Goal: Transaction & Acquisition: Obtain resource

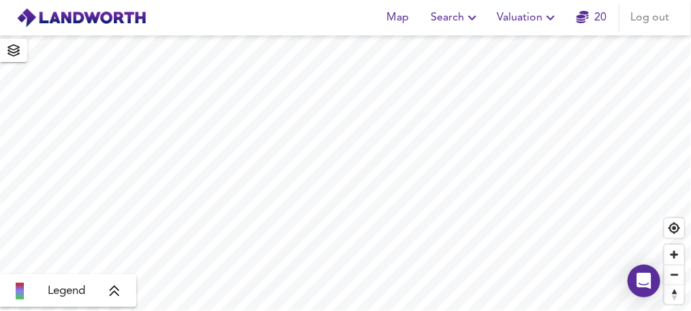
click at [553, 17] on icon "button" at bounding box center [550, 18] width 8 height 5
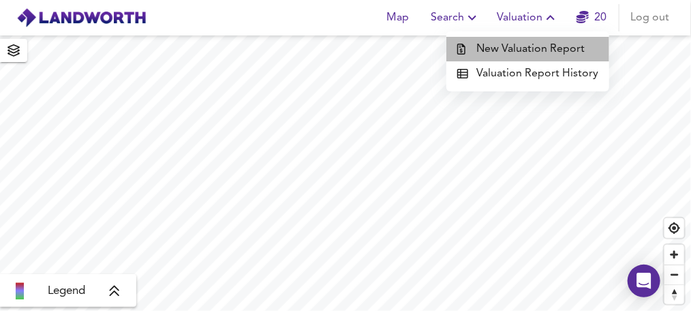
click at [550, 46] on li "New Valuation Report" at bounding box center [527, 49] width 163 height 25
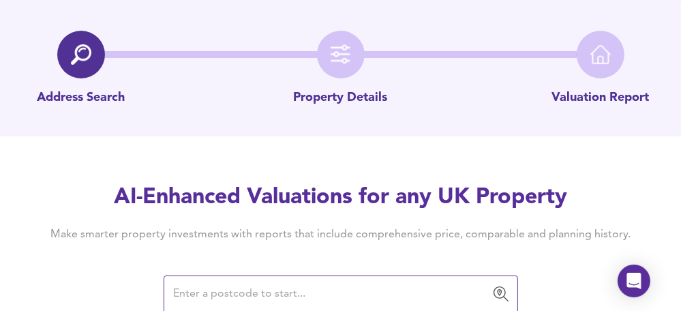
scroll to position [38, 0]
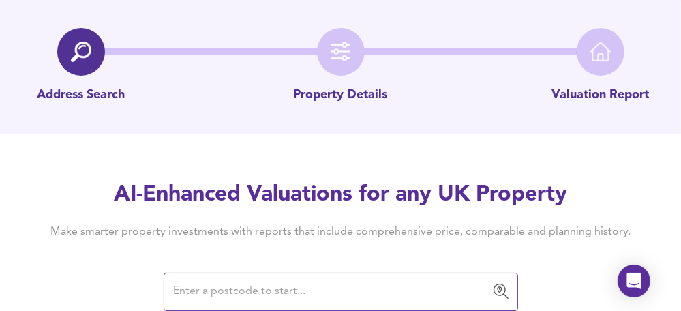
click at [278, 298] on input "text" at bounding box center [331, 292] width 322 height 26
click at [222, 288] on input "text" at bounding box center [331, 292] width 322 height 26
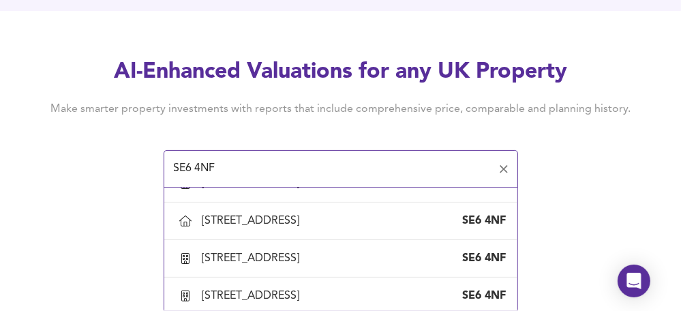
scroll to position [1589, 0]
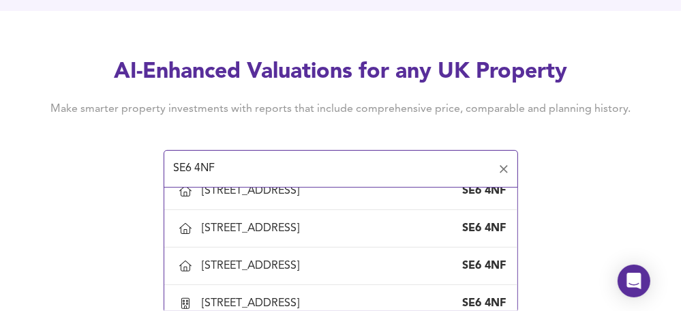
click at [286, 123] on div "[STREET_ADDRESS]" at bounding box center [253, 115] width 103 height 15
type input "[STREET_ADDRESS]"
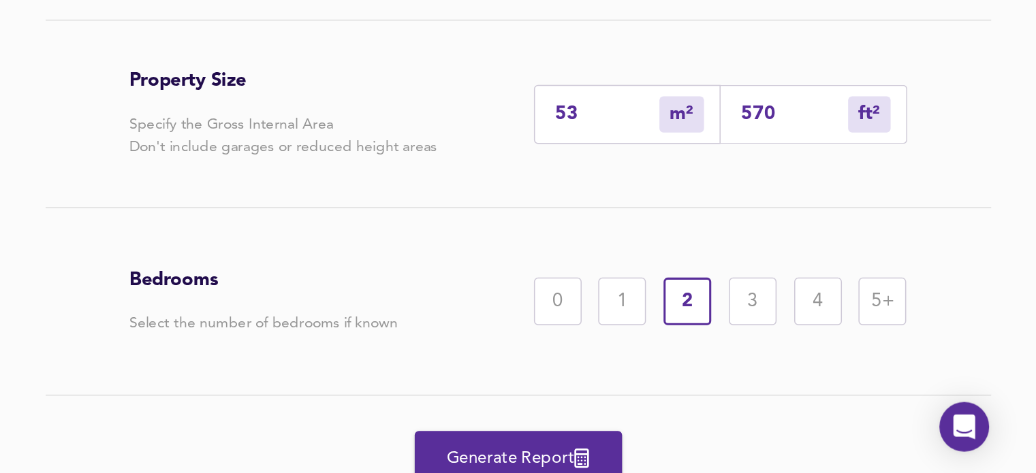
scroll to position [307, 0]
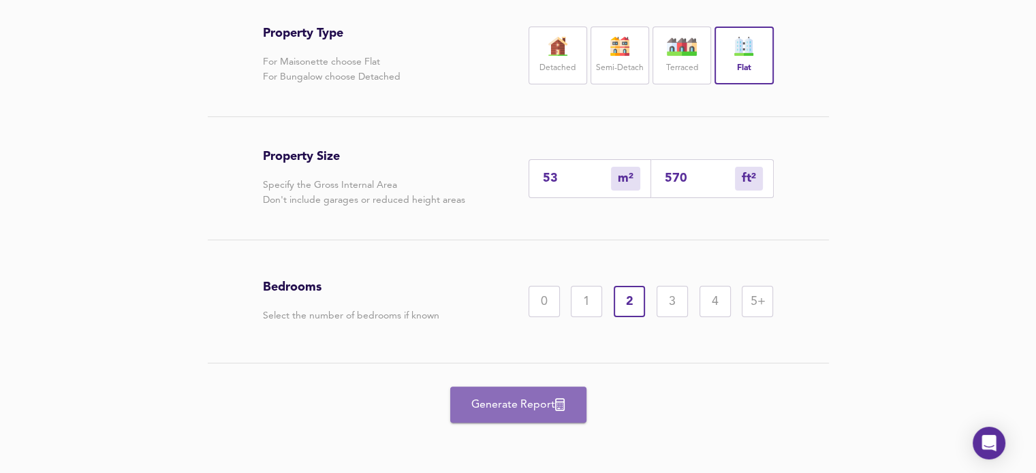
click at [493, 310] on span "Generate Report" at bounding box center [518, 405] width 109 height 19
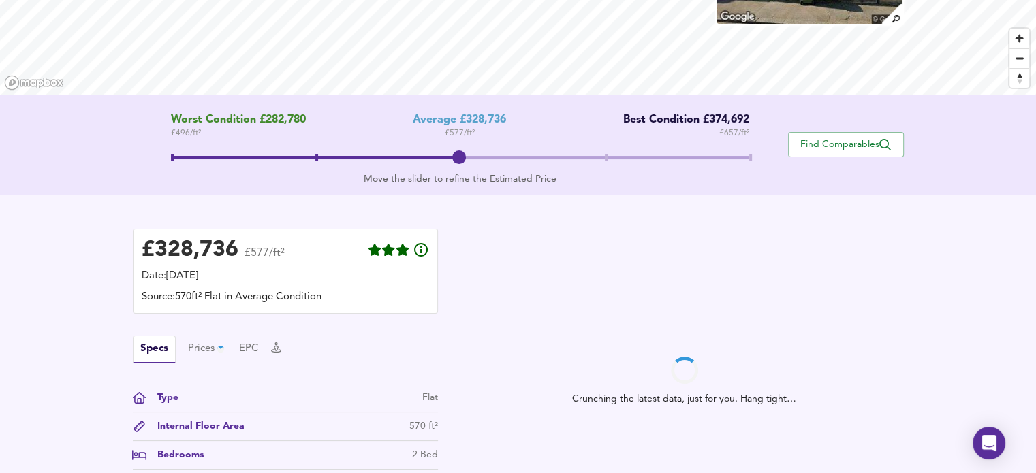
scroll to position [206, 0]
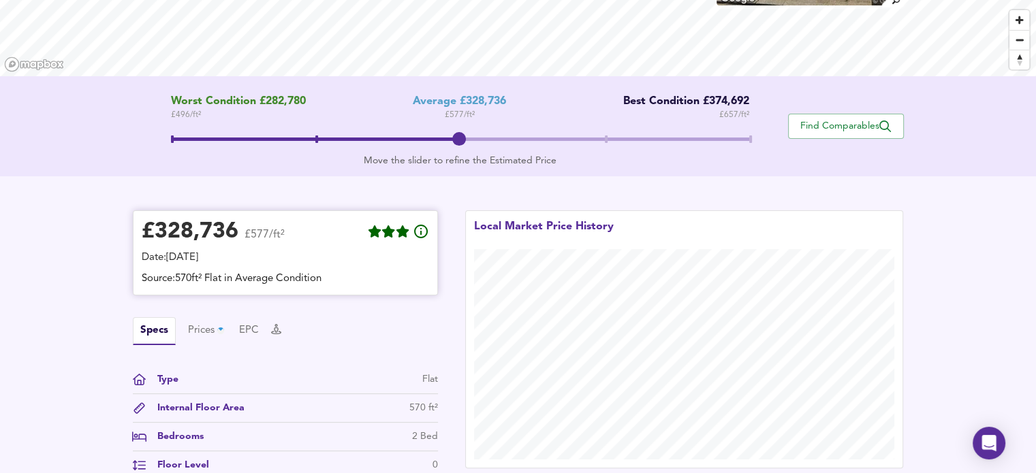
drag, startPoint x: 150, startPoint y: 228, endPoint x: 387, endPoint y: 254, distance: 238.5
click at [387, 254] on div "£ 328,736 £577/ft² Date: [DATE]" at bounding box center [285, 242] width 287 height 46
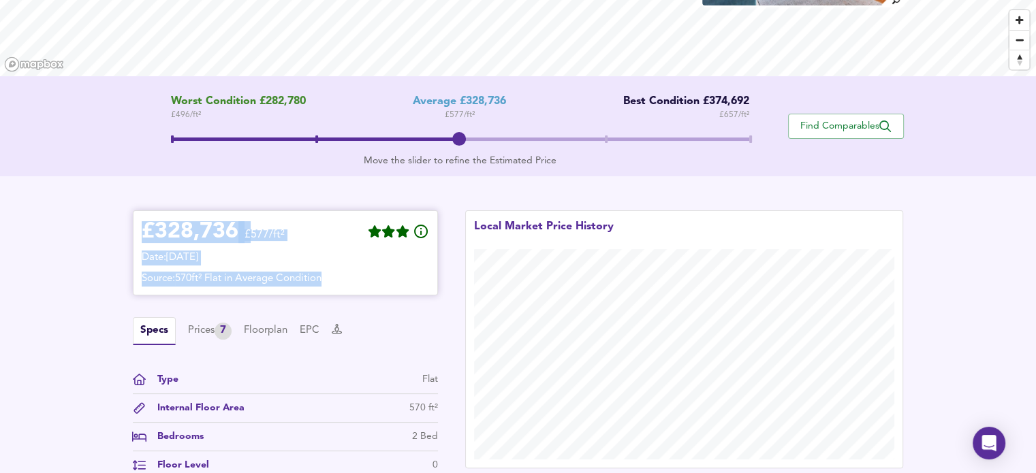
drag, startPoint x: 142, startPoint y: 228, endPoint x: 392, endPoint y: 281, distance: 256.3
click at [392, 281] on div "£ 328,736 £577/ft² Date: [DATE] Source: 570ft² Flat in Average Condition" at bounding box center [285, 252] width 287 height 67
copy div "£ 328,736 £577/ft² Date: [DATE] Source: 570ft² Flat in Average Condition"
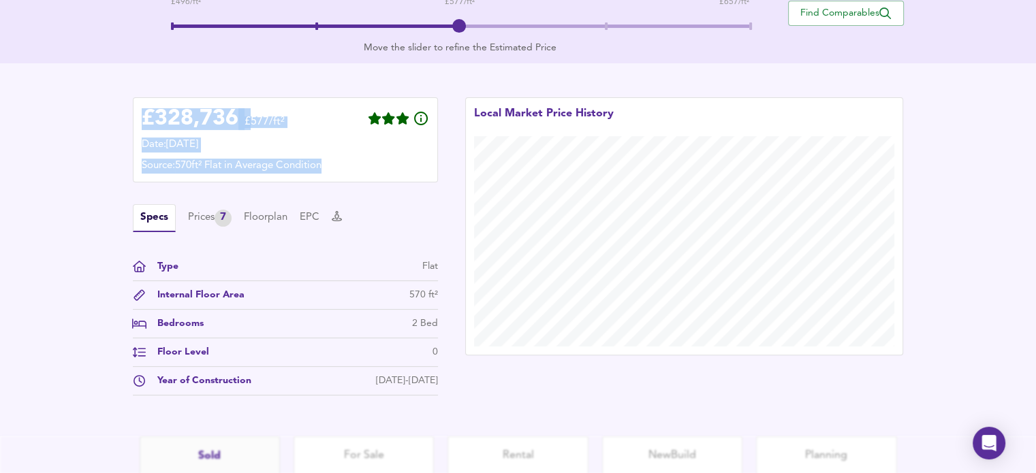
scroll to position [322, 0]
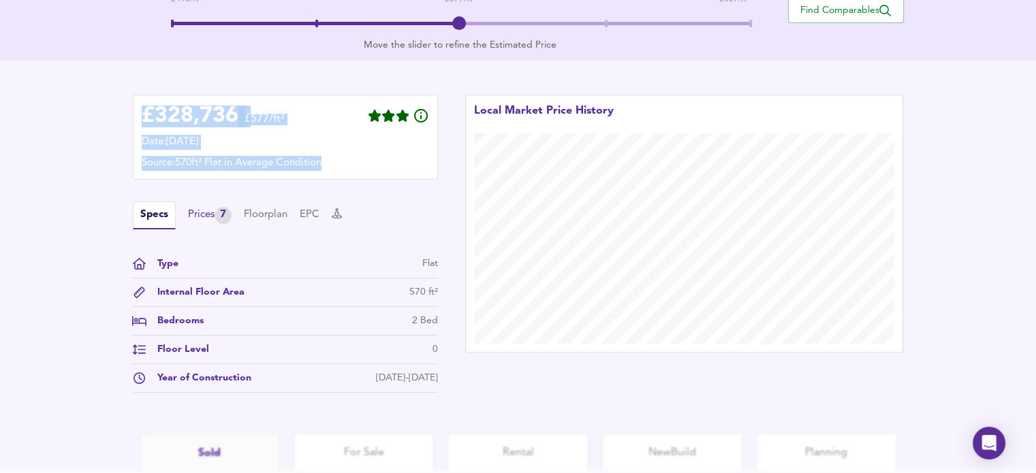
click at [210, 217] on div "Prices 7" at bounding box center [210, 215] width 44 height 17
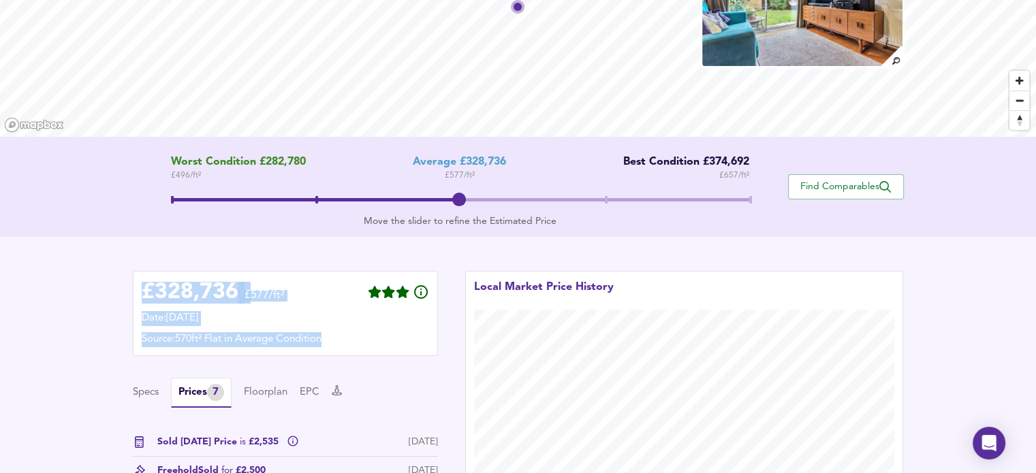
scroll to position [136, 0]
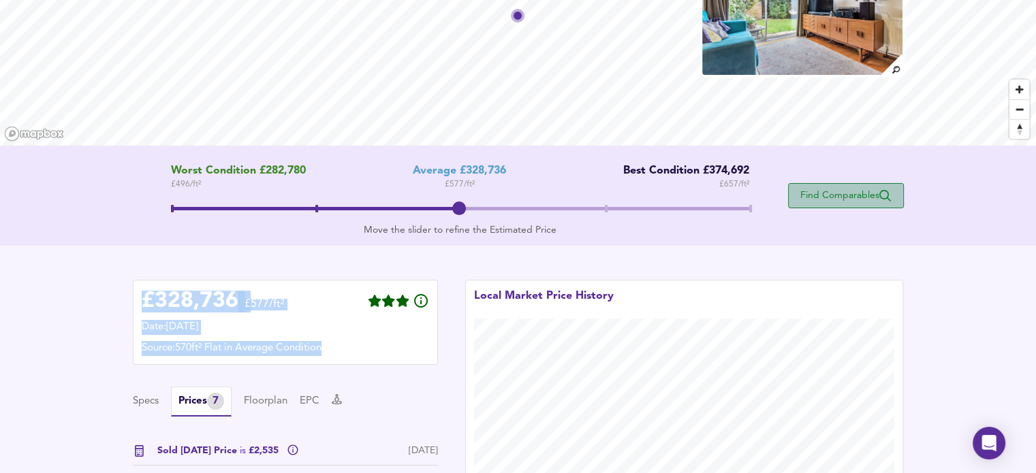
click at [690, 196] on span "Find Comparables" at bounding box center [846, 195] width 101 height 13
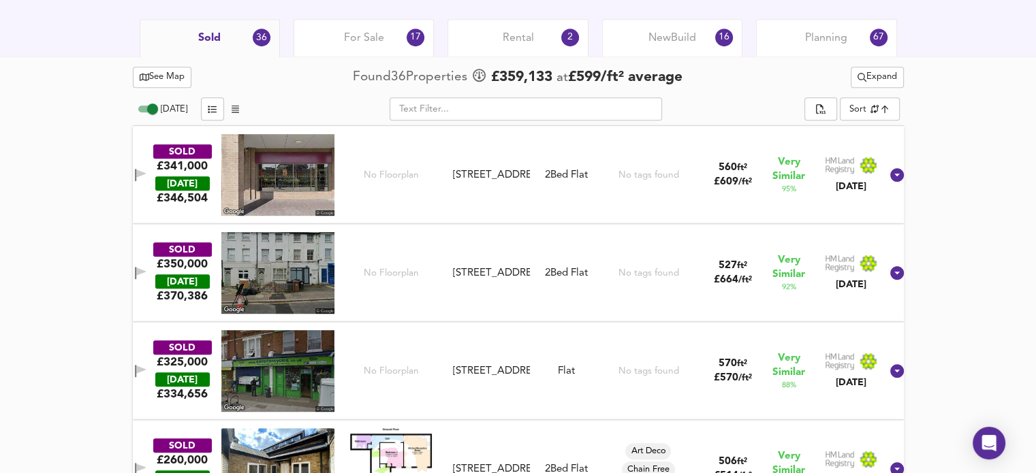
scroll to position [0, 0]
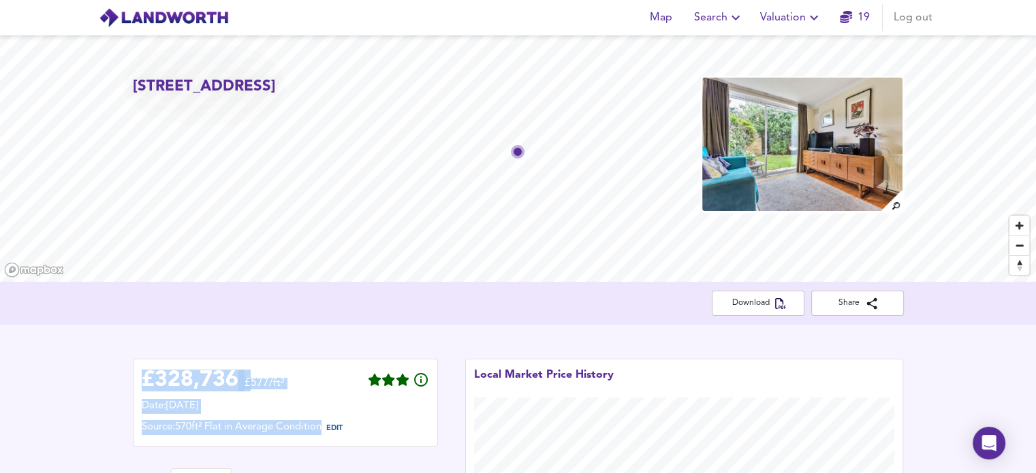
click at [690, 18] on icon "button" at bounding box center [814, 18] width 8 height 5
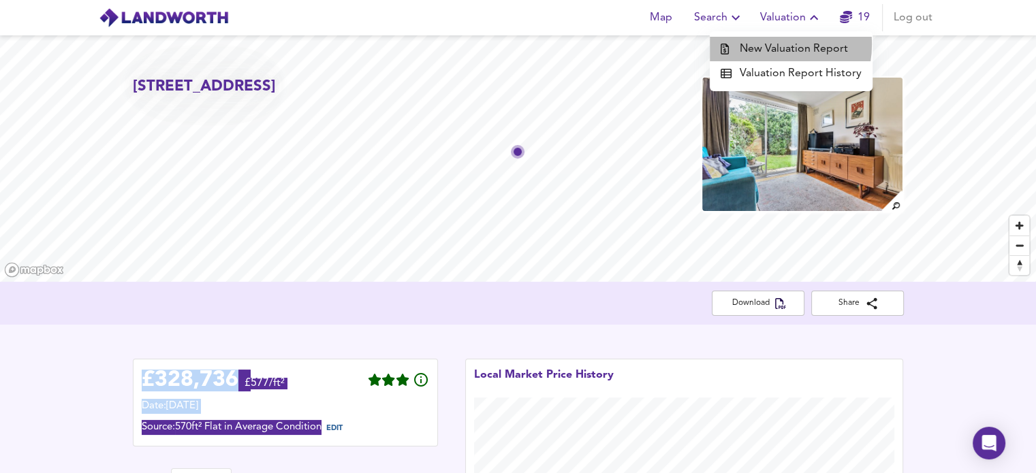
click at [690, 44] on li "New Valuation Report" at bounding box center [791, 49] width 163 height 25
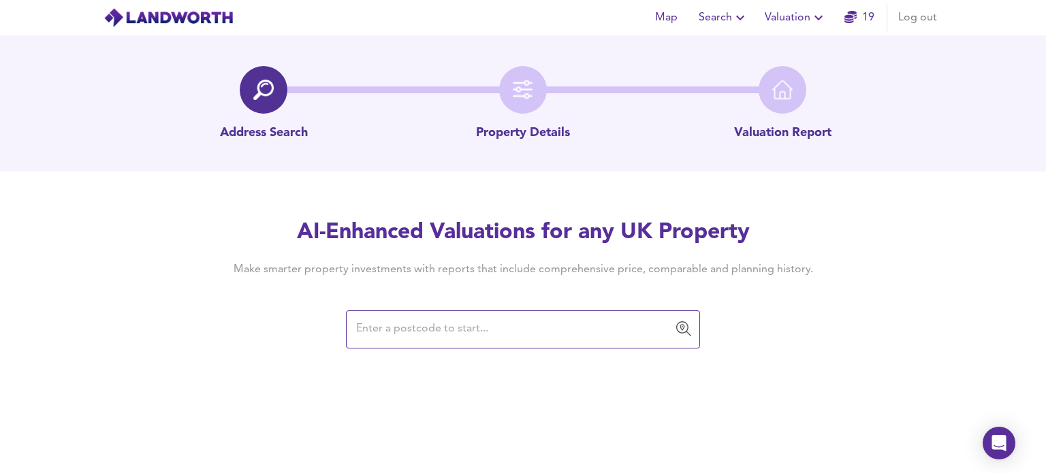
click at [448, 310] on input "text" at bounding box center [513, 330] width 322 height 26
click at [406, 310] on input "text" at bounding box center [513, 330] width 322 height 26
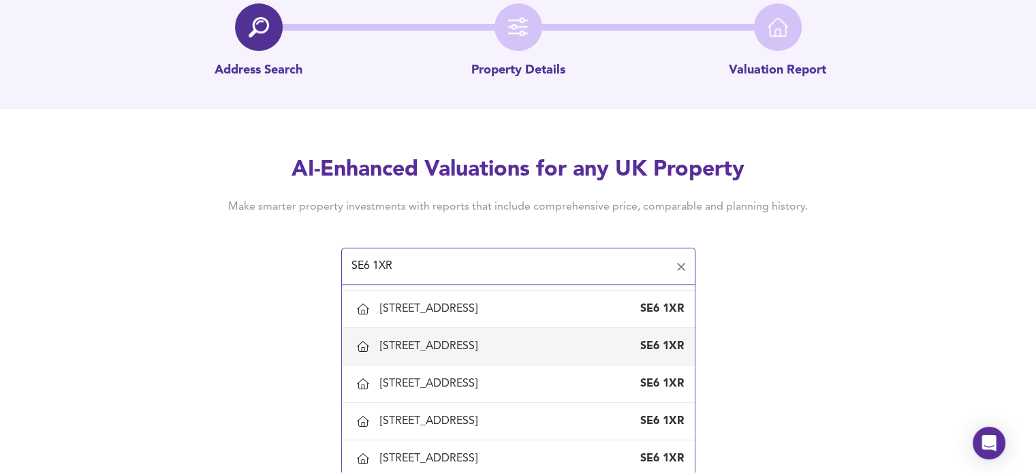
scroll to position [94, 0]
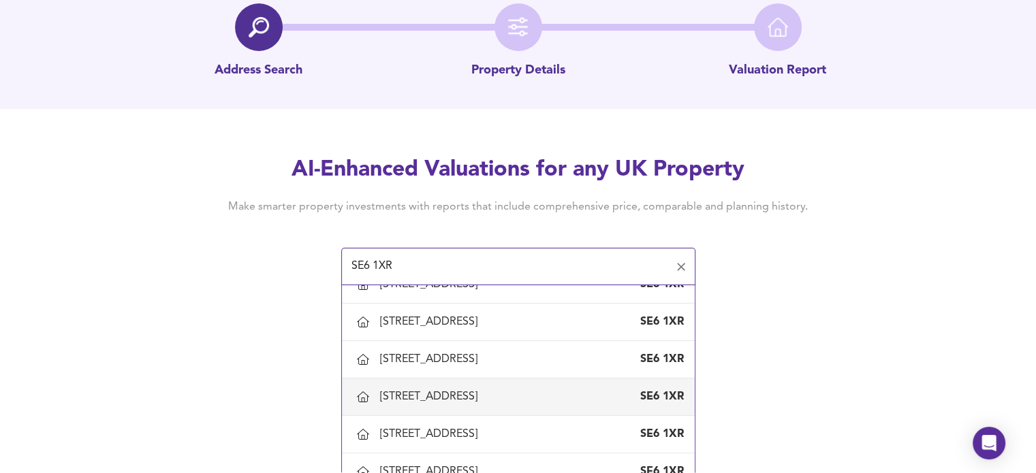
click at [483, 310] on div "[STREET_ADDRESS]" at bounding box center [431, 397] width 103 height 15
type input "[STREET_ADDRESS]"
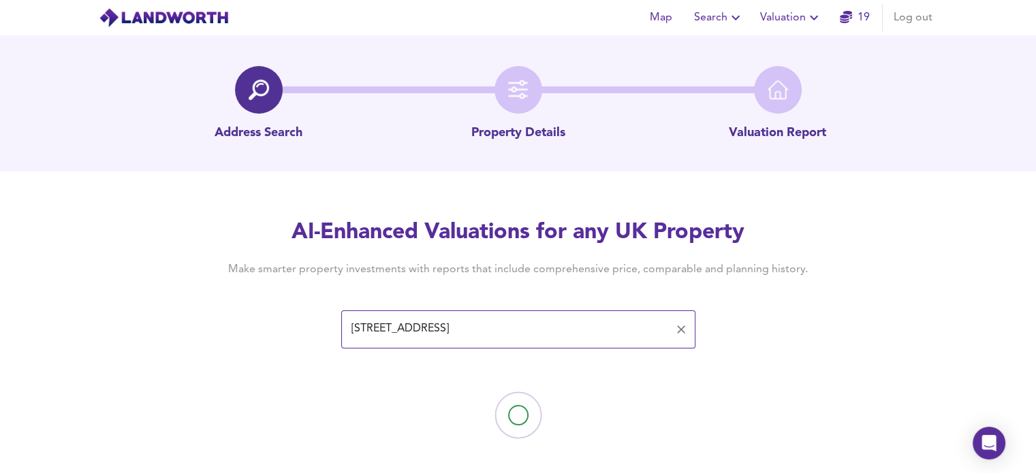
scroll to position [10, 0]
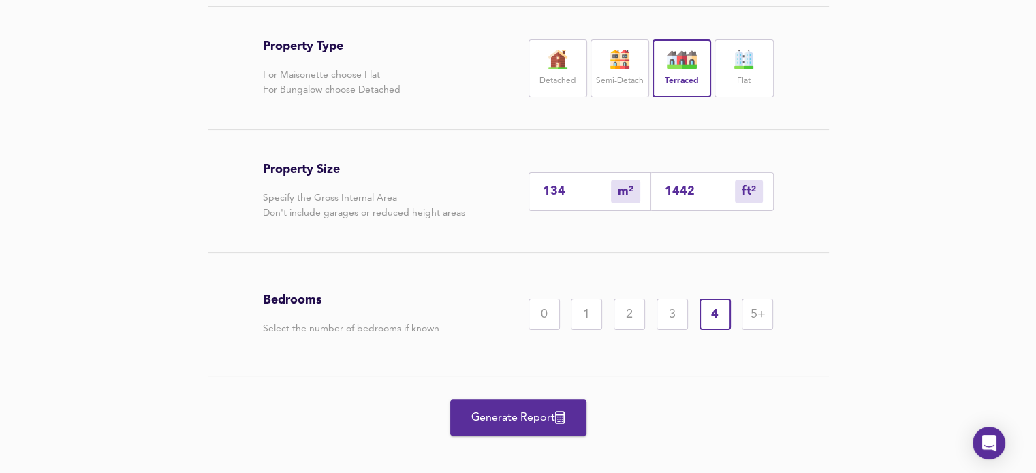
scroll to position [307, 0]
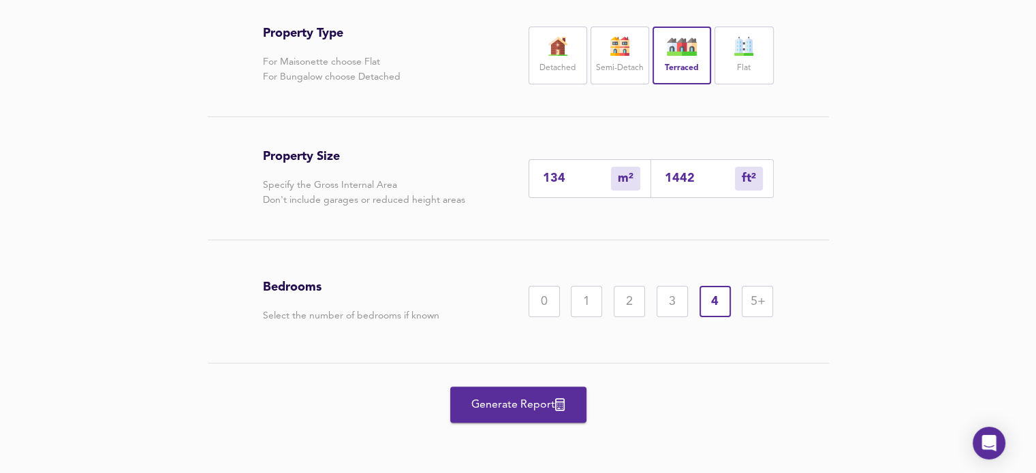
click at [499, 310] on span "Generate Report" at bounding box center [518, 405] width 109 height 19
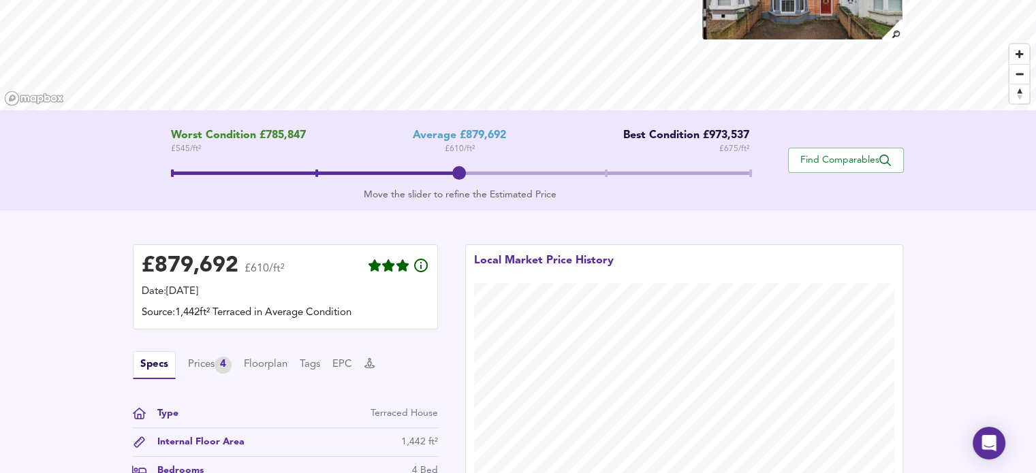
scroll to position [180, 0]
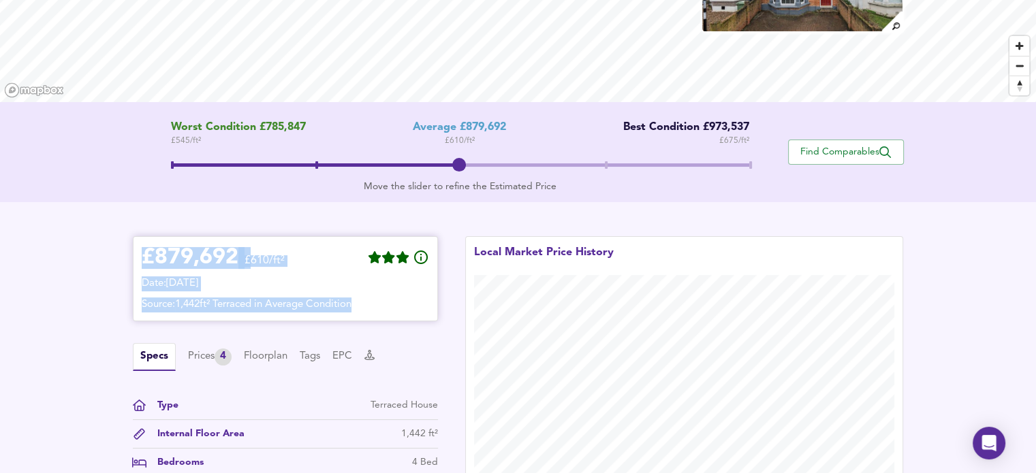
drag, startPoint x: 141, startPoint y: 254, endPoint x: 428, endPoint y: 301, distance: 290.6
click at [428, 302] on div "£ 879,692 £610/ft² Date: [DATE] Source: 1,442ft² Terraced in Average Condition" at bounding box center [285, 278] width 287 height 67
copy div "£ 879,692 £610/ft² Date: [DATE] Source: 1,442ft² Terraced in Average Condition"
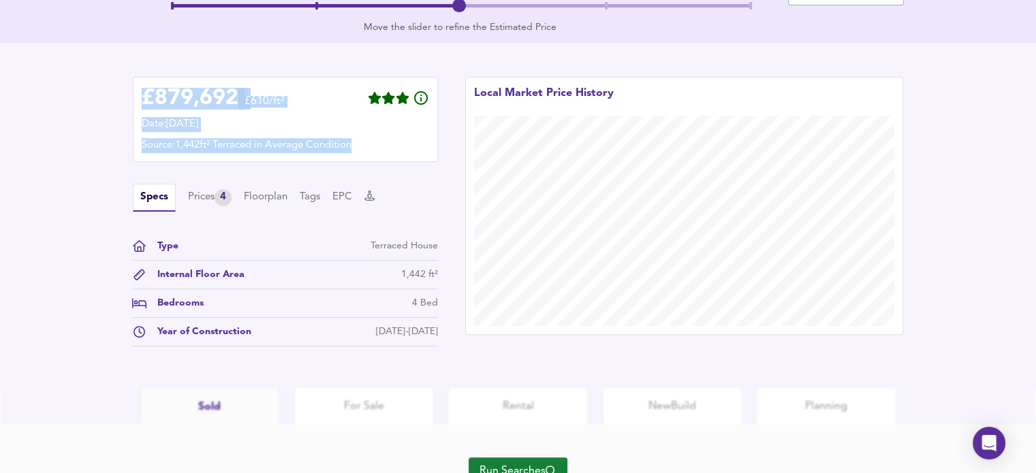
scroll to position [341, 0]
click at [200, 194] on div "Prices 4" at bounding box center [210, 196] width 44 height 17
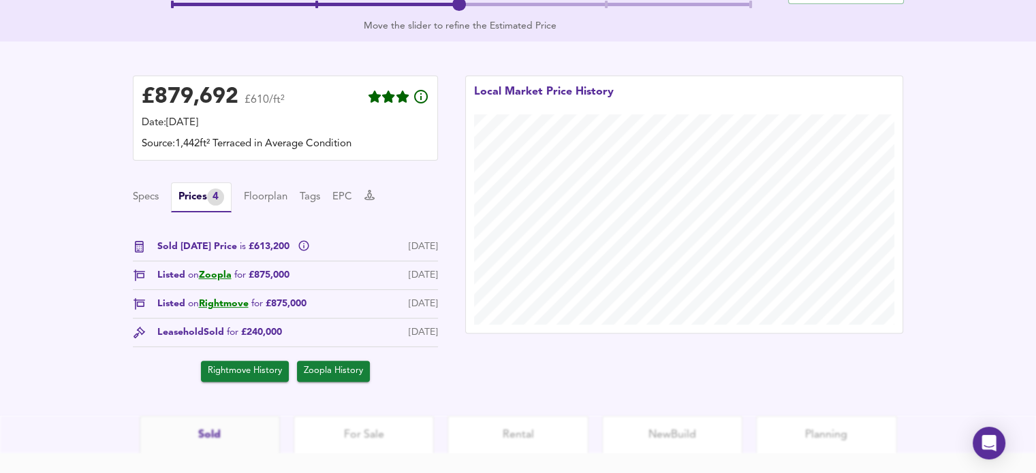
click at [46, 310] on div "£ 879,692 £610/ft² Date: [DATE] Source: 1,442ft² Terraced in Average Condition …" at bounding box center [518, 229] width 1036 height 375
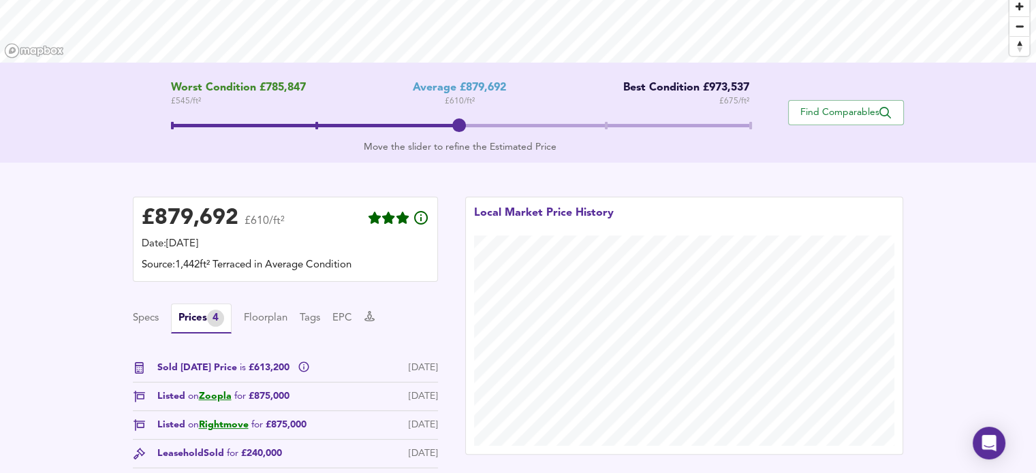
scroll to position [80, 0]
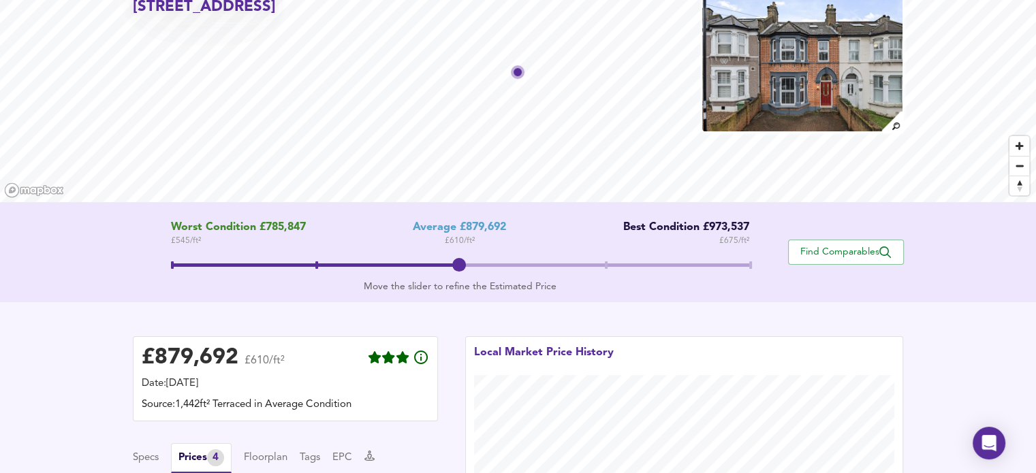
click at [690, 250] on span "Find Comparables" at bounding box center [846, 252] width 101 height 13
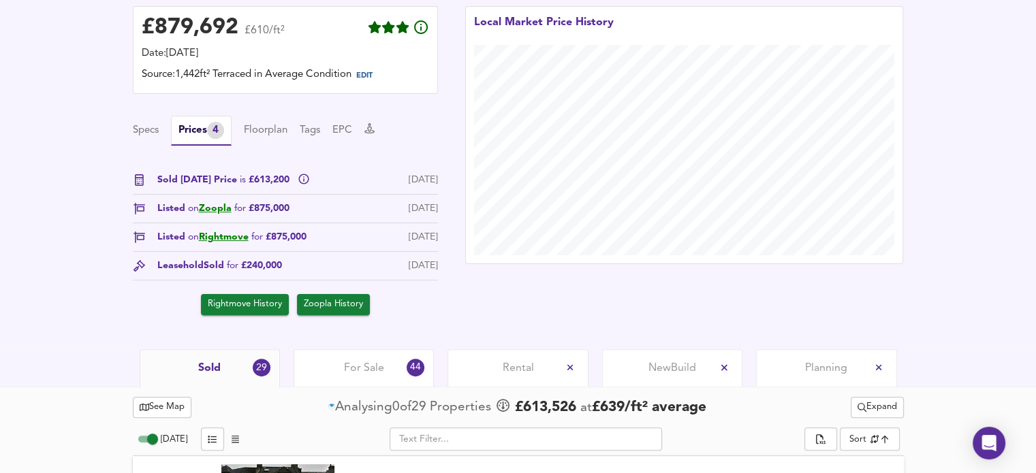
scroll to position [602, 0]
